Goal: Download file/media

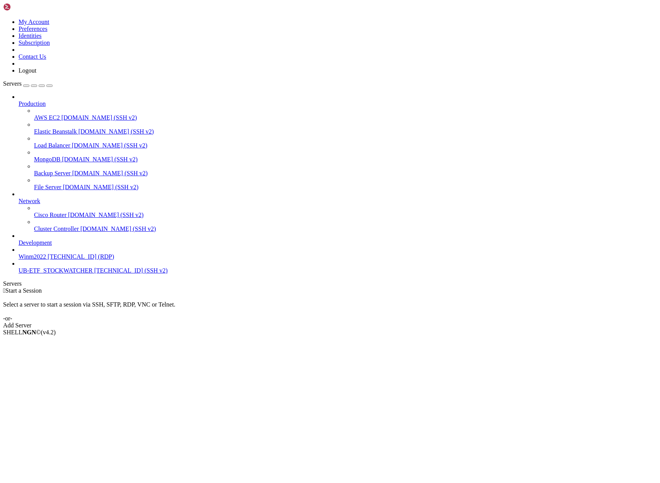
click at [56, 274] on span "UB-ETF_STOCKWATCHER" at bounding box center [56, 270] width 74 height 7
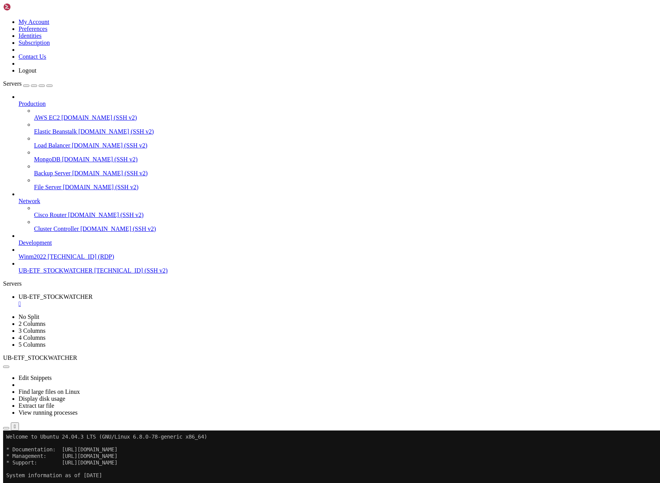
click at [6, 429] on icon "button" at bounding box center [6, 429] width 0 height 0
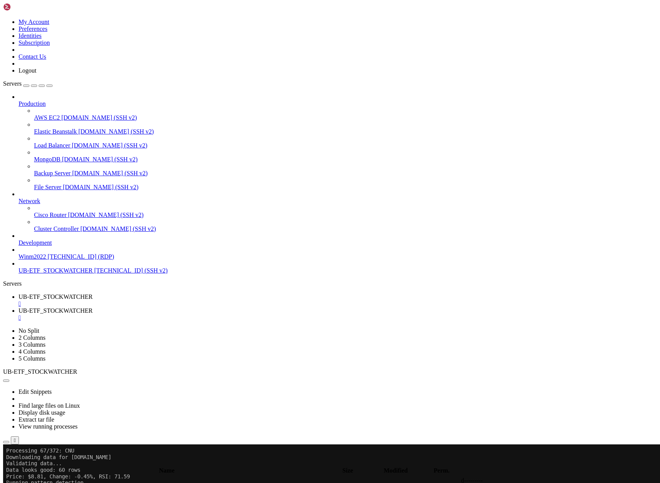
type input "/home/ubuntu/Project51"
click at [93, 294] on span "UB-ETF_STOCKWATCHER" at bounding box center [56, 297] width 74 height 7
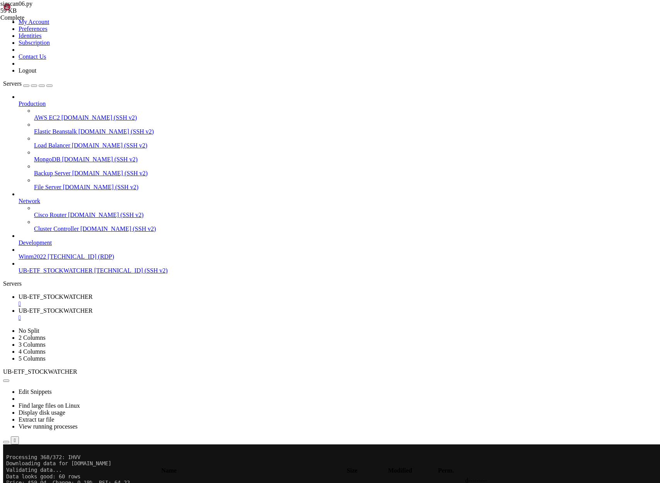
scroll to position [19399, 0]
drag, startPoint x: 255, startPoint y: 863, endPoint x: 8, endPoint y: 727, distance: 282.3
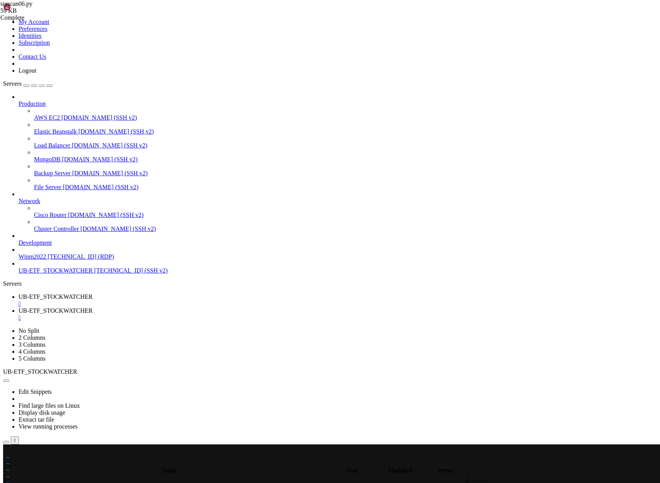
click at [8, 451] on x-row at bounding box center [284, 451] width 556 height 7
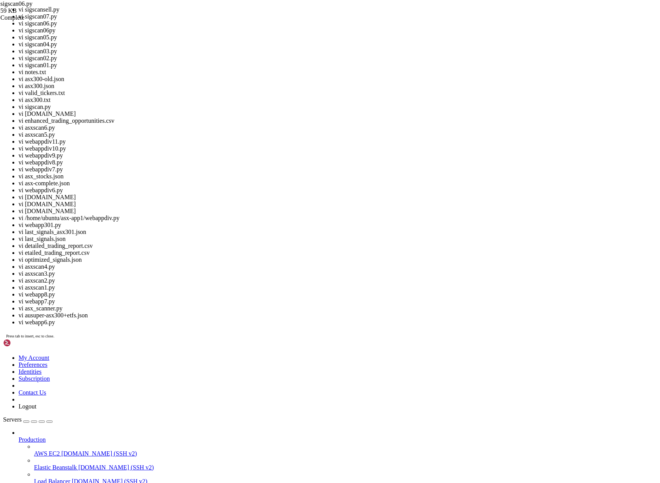
scroll to position [19624, 0]
